Goal: Task Accomplishment & Management: Complete application form

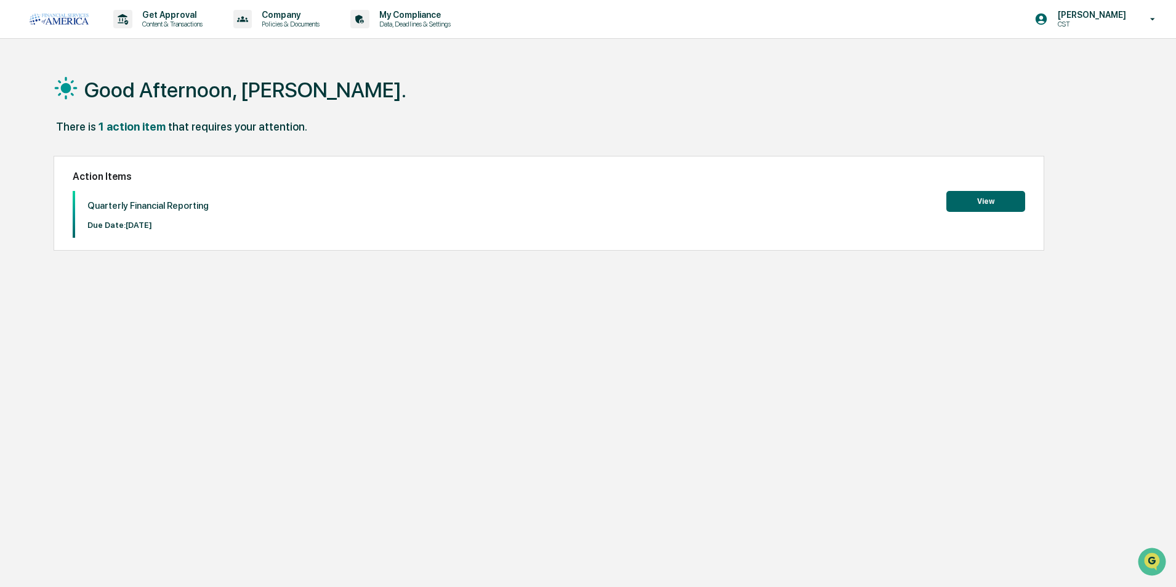
click at [992, 204] on button "View" at bounding box center [986, 201] width 79 height 21
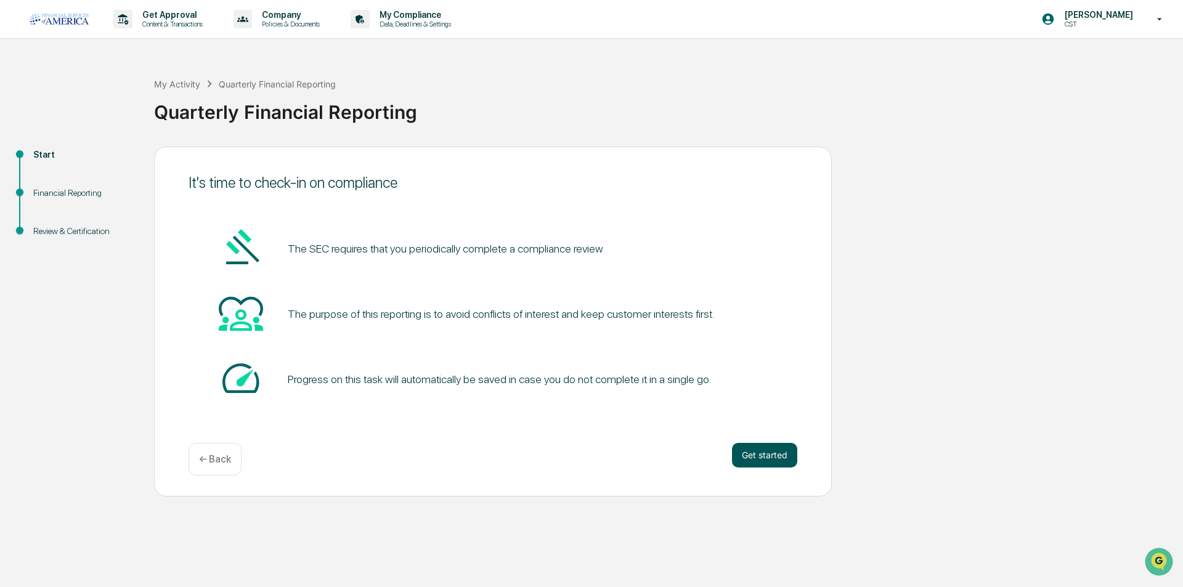
click at [764, 455] on button "Get started" at bounding box center [764, 455] width 65 height 25
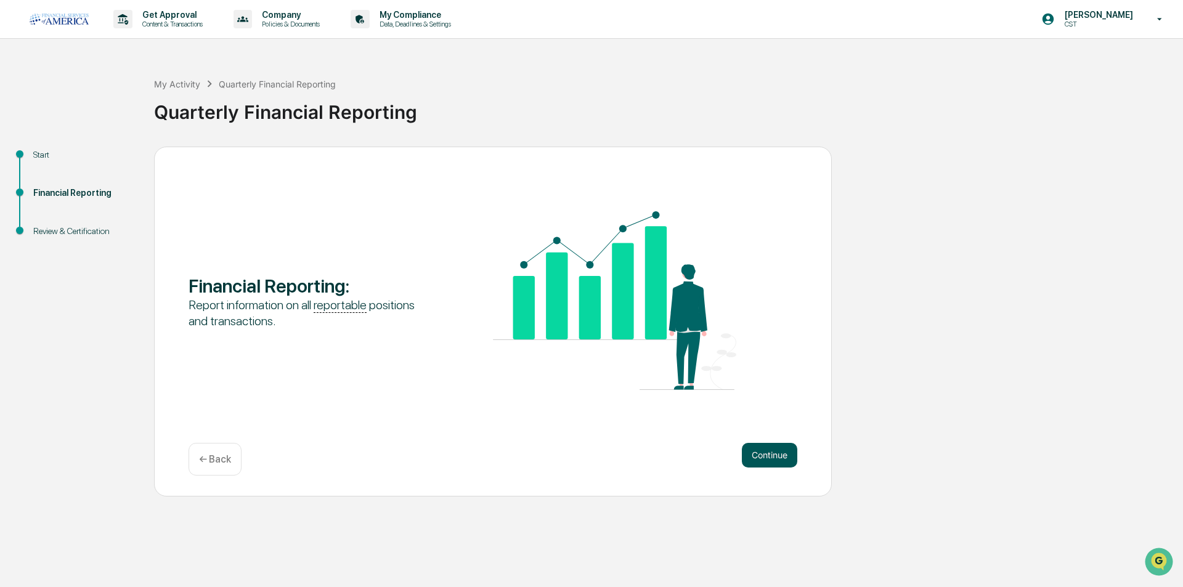
click at [761, 456] on button "Continue" at bounding box center [769, 455] width 55 height 25
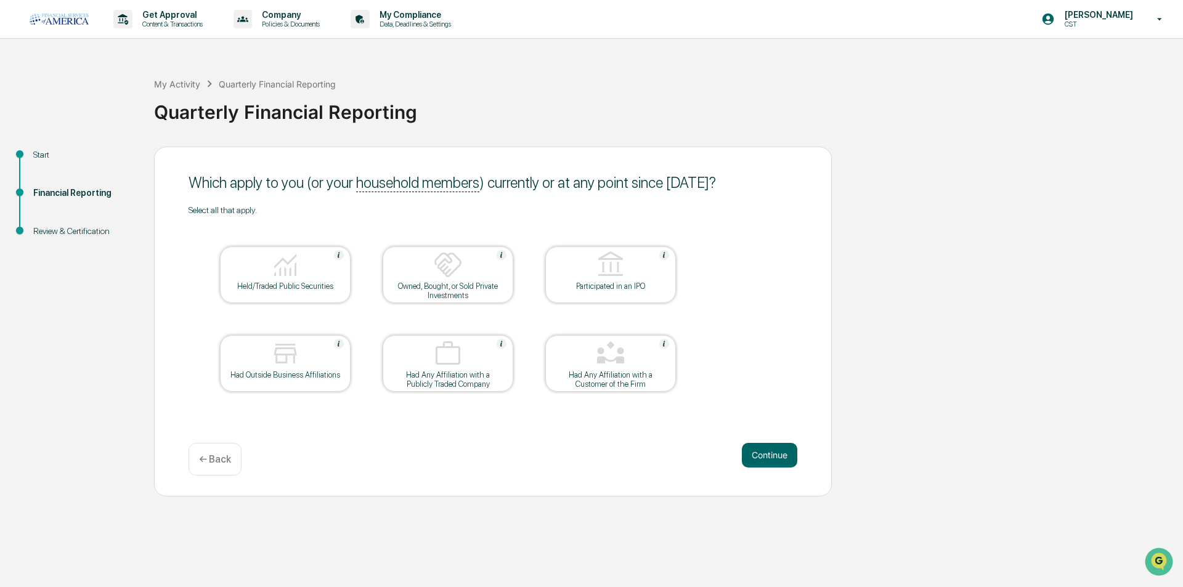
click at [761, 456] on button "Continue" at bounding box center [769, 455] width 55 height 25
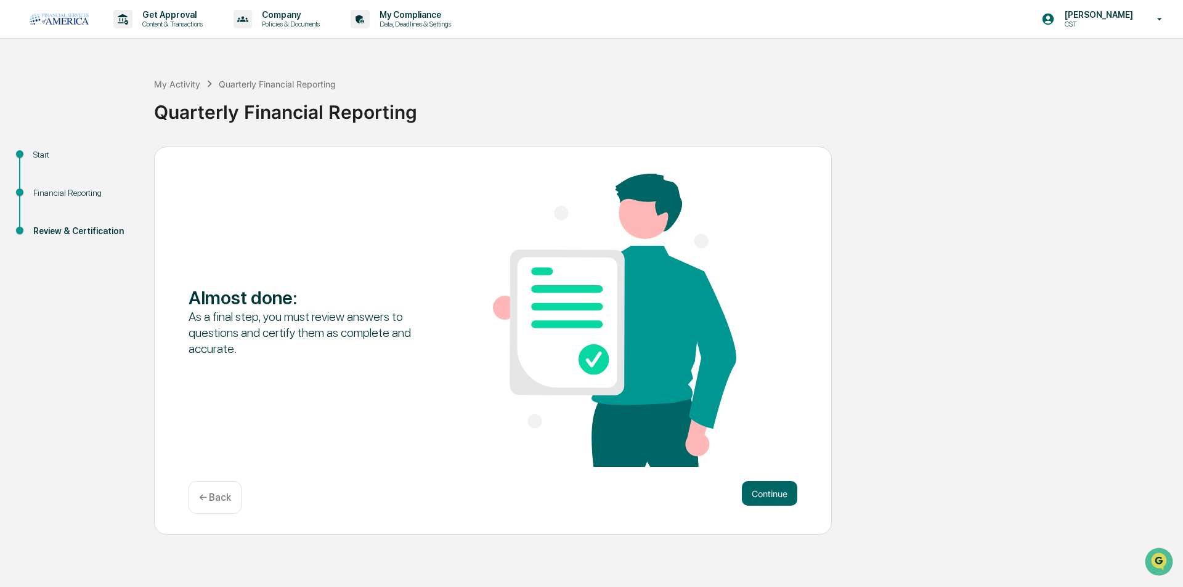
click at [761, 456] on div "Almost done : As a final step, you must review answers to questions and certify…" at bounding box center [492, 322] width 609 height 296
click at [763, 491] on button "Continue" at bounding box center [769, 493] width 55 height 25
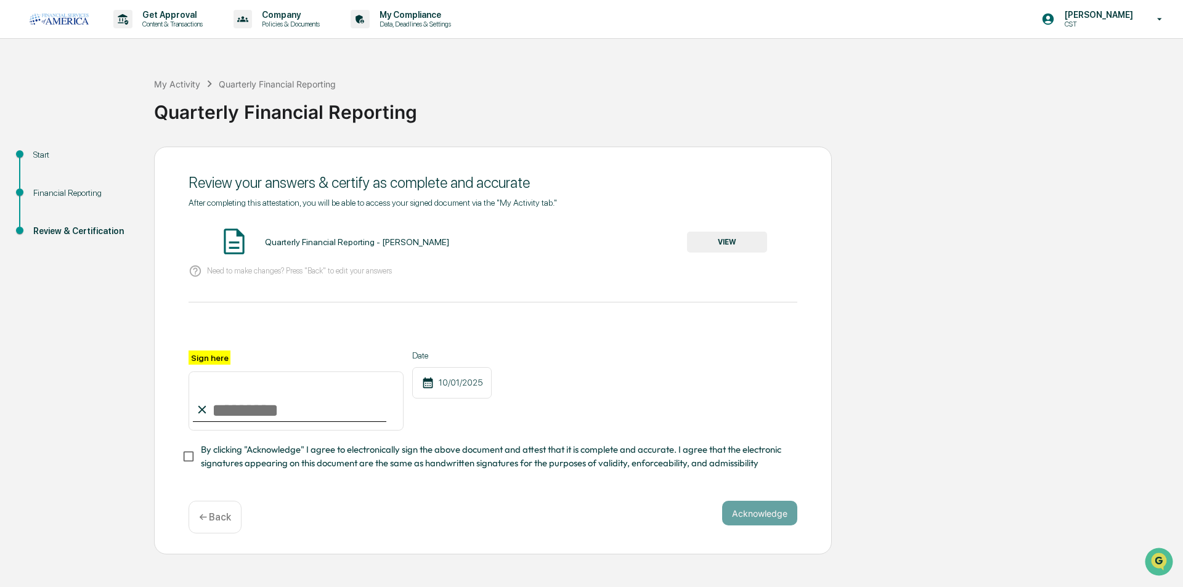
click at [227, 403] on input "Sign here" at bounding box center [295, 400] width 215 height 59
type input "**********"
click at [729, 245] on button "VIEW" at bounding box center [727, 242] width 80 height 21
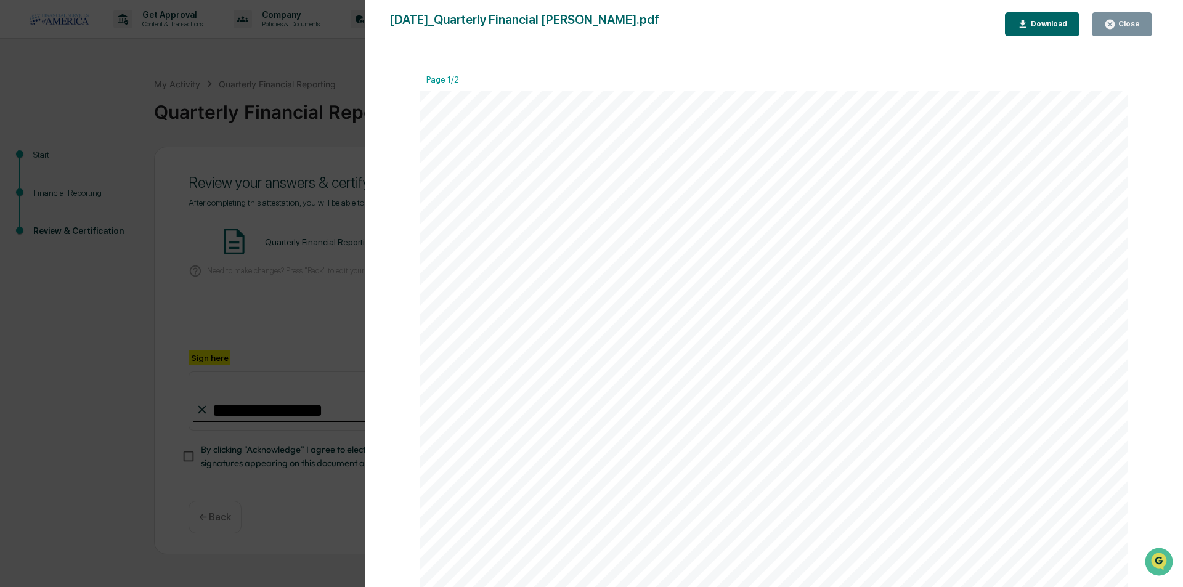
click at [1136, 26] on div "Close" at bounding box center [1127, 24] width 24 height 9
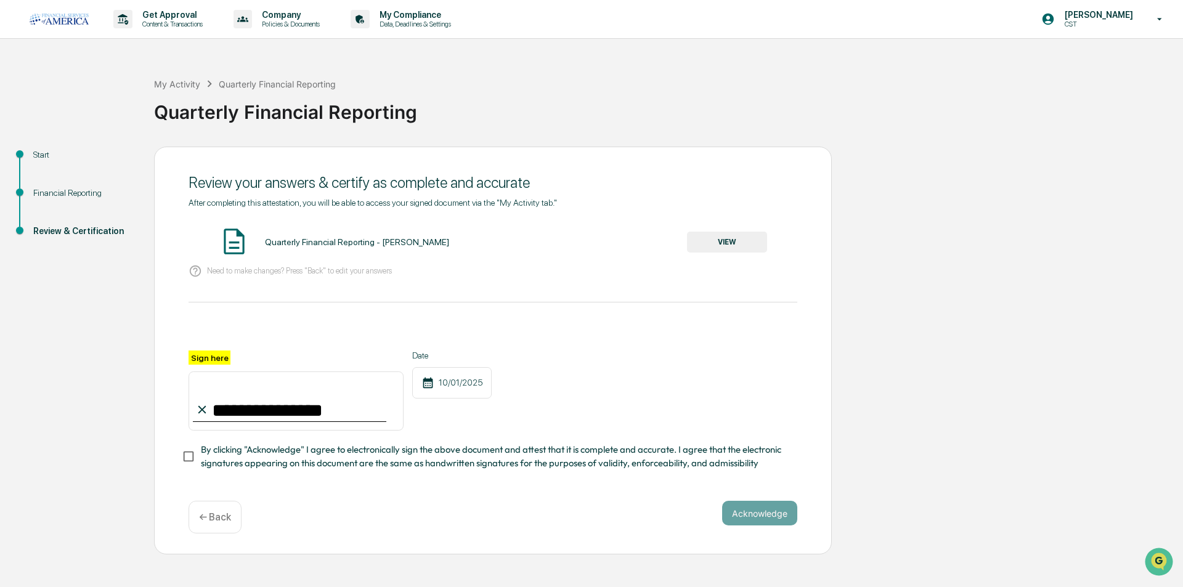
click at [178, 463] on div "**********" at bounding box center [493, 351] width 678 height 408
click at [772, 508] on button "Acknowledge" at bounding box center [759, 513] width 75 height 25
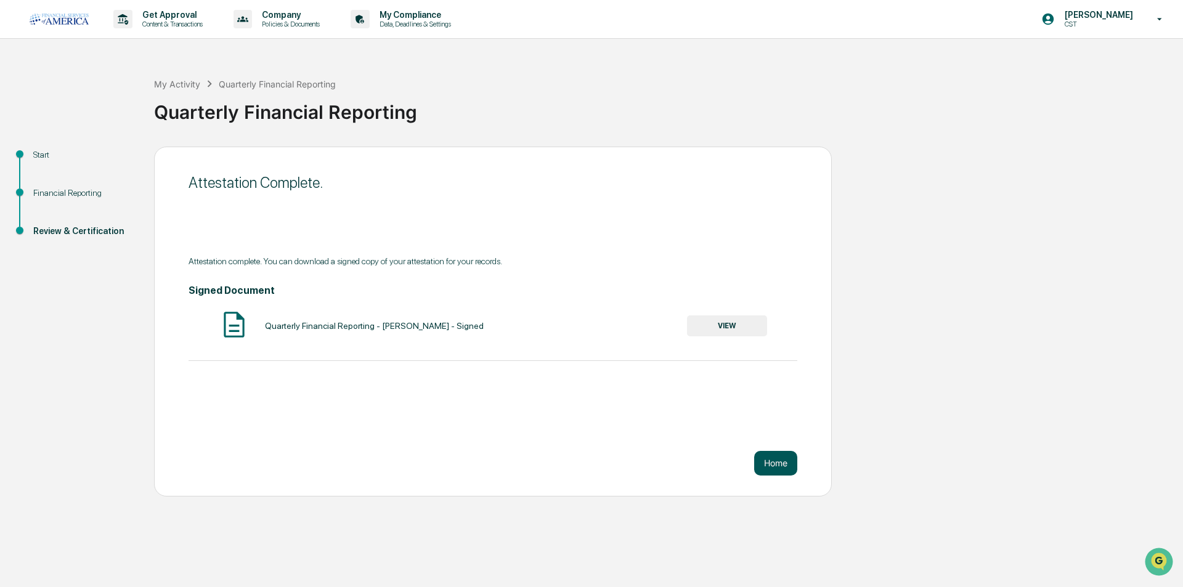
click at [777, 464] on button "Home" at bounding box center [775, 463] width 43 height 25
